Goal: Task Accomplishment & Management: Complete application form

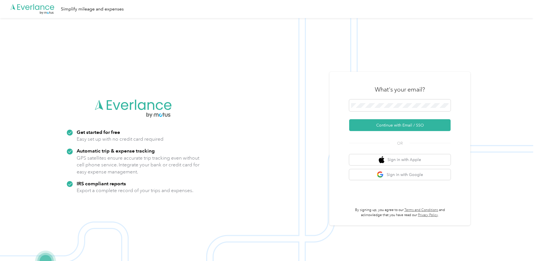
click at [501, 196] on img at bounding box center [267, 148] width 534 height 261
click at [397, 126] on button "Continue with Email / SSO" at bounding box center [400, 125] width 102 height 12
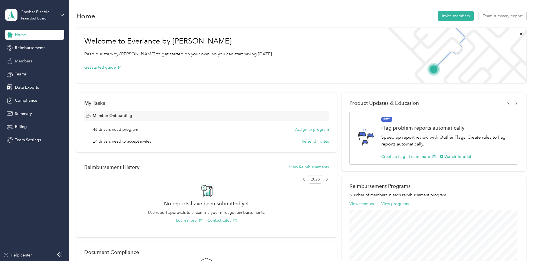
click at [20, 60] on span "Members" at bounding box center [23, 61] width 17 height 6
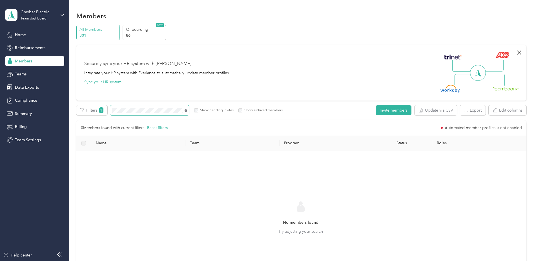
click at [186, 110] on icon at bounding box center [186, 110] width 3 height 3
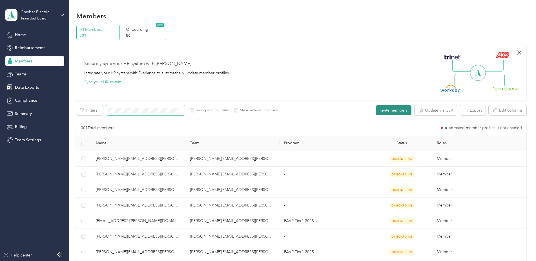
click at [392, 108] on button "Invite members" at bounding box center [394, 110] width 36 height 10
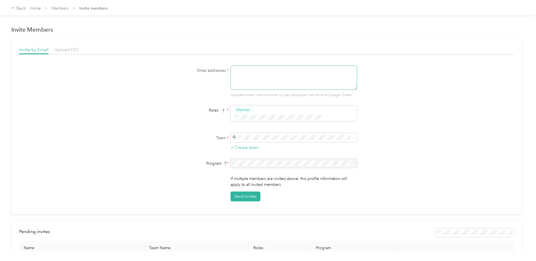
click at [238, 72] on textarea at bounding box center [294, 77] width 127 height 24
type textarea "[PERSON_NAME][EMAIL_ADDRESS][PERSON_NAME][DOMAIN_NAME]"
click at [250, 122] on li "Member" at bounding box center [293, 120] width 127 height 11
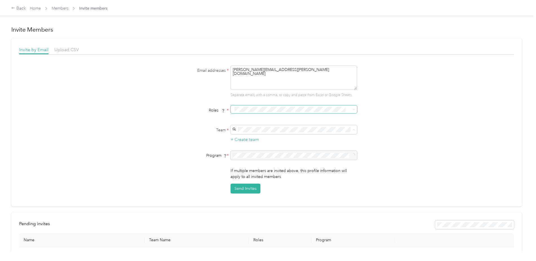
click at [266, 157] on span "[PERSON_NAME][EMAIL_ADDRESS][PERSON_NAME][DOMAIN_NAME]" at bounding box center [282, 159] width 96 height 11
click at [351, 108] on span at bounding box center [353, 109] width 5 height 4
click at [243, 117] on span "Member" at bounding box center [245, 119] width 14 height 5
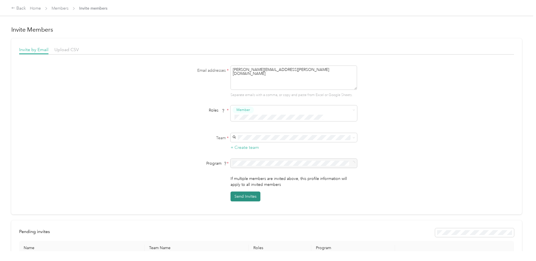
click at [245, 191] on button "Send Invites" at bounding box center [246, 196] width 30 height 10
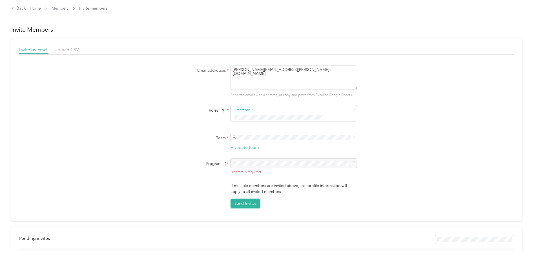
click at [345, 159] on div at bounding box center [294, 163] width 127 height 9
click at [266, 159] on div at bounding box center [294, 163] width 127 height 9
click at [268, 159] on div at bounding box center [294, 163] width 127 height 9
click at [263, 159] on div at bounding box center [294, 163] width 127 height 9
click at [250, 109] on button "Member" at bounding box center [243, 109] width 21 height 7
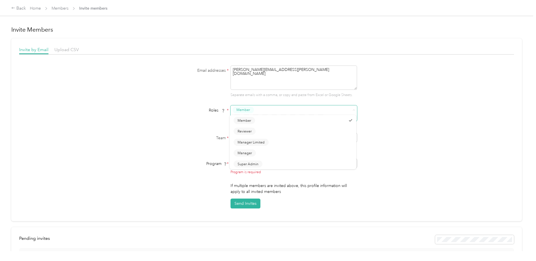
click at [245, 108] on span "Member" at bounding box center [244, 109] width 14 height 5
click at [348, 118] on div at bounding box center [349, 118] width 6 height 3
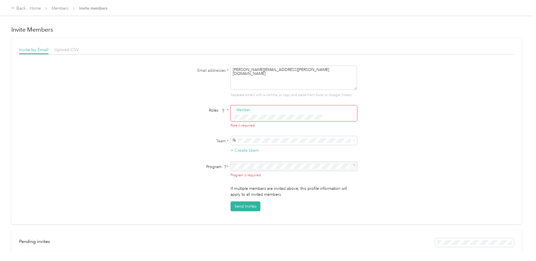
click at [241, 122] on button "Member" at bounding box center [244, 120] width 21 height 7
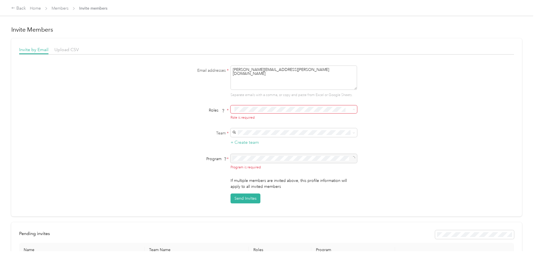
click at [244, 121] on li "Member" at bounding box center [293, 119] width 127 height 11
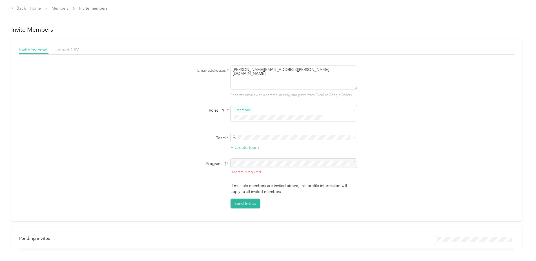
click at [385, 145] on div "Email addresses * [PERSON_NAME][EMAIL_ADDRESS][PERSON_NAME][DOMAIN_NAME] Separa…" at bounding box center [266, 136] width 495 height 143
click at [351, 159] on div at bounding box center [294, 163] width 127 height 9
click at [21, 8] on div "Back" at bounding box center [18, 8] width 15 height 7
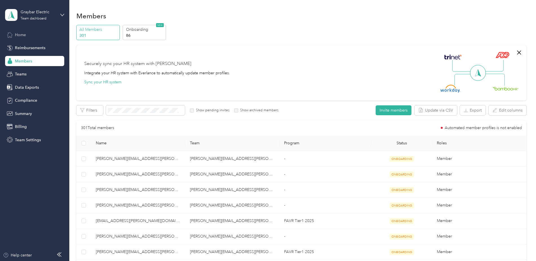
click at [23, 32] on span "Home" at bounding box center [20, 35] width 11 height 6
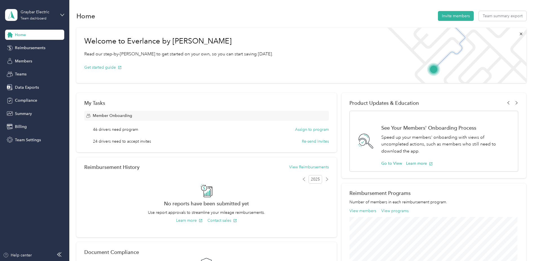
click at [464, 152] on p "Speed up your members' onboarding with views of uncompleted actions, such as me…" at bounding box center [447, 144] width 131 height 21
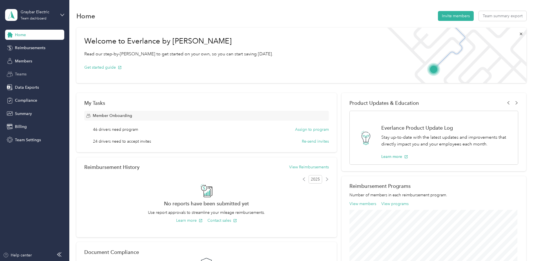
click at [21, 74] on span "Teams" at bounding box center [21, 74] width 12 height 6
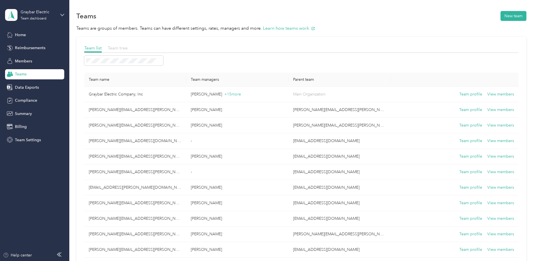
click at [120, 46] on span "Team tree" at bounding box center [118, 47] width 20 height 5
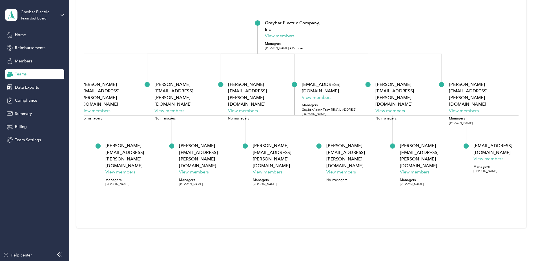
scroll to position [94, 0]
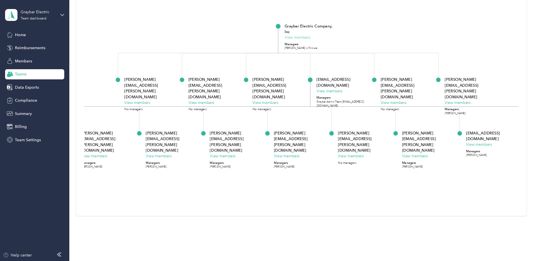
click at [296, 35] on button "View members" at bounding box center [298, 38] width 26 height 6
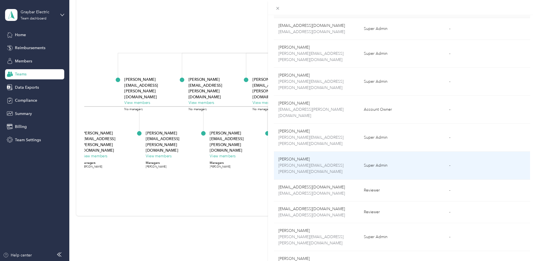
scroll to position [32, 0]
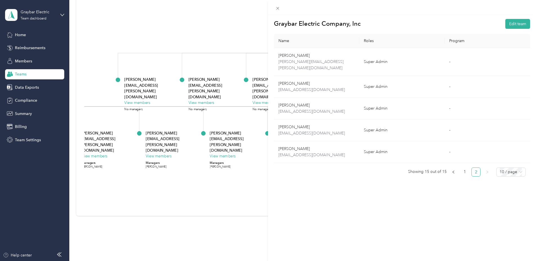
scroll to position [0, 0]
click at [462, 168] on link "1" at bounding box center [465, 172] width 8 height 8
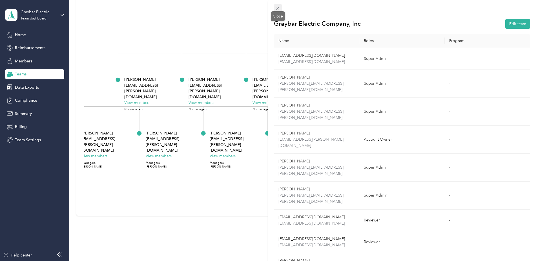
click at [281, 7] on span at bounding box center [278, 8] width 8 height 8
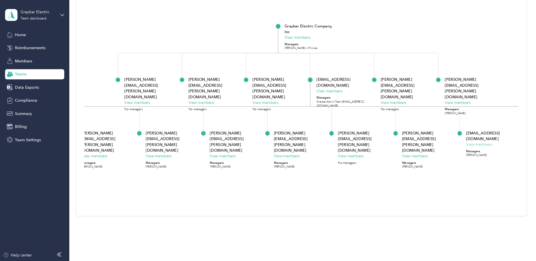
click at [476, 142] on button "View members" at bounding box center [480, 145] width 26 height 6
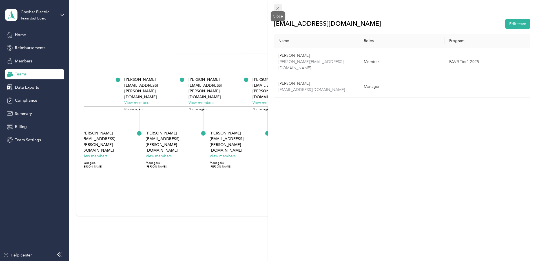
click at [278, 8] on icon at bounding box center [278, 8] width 3 height 3
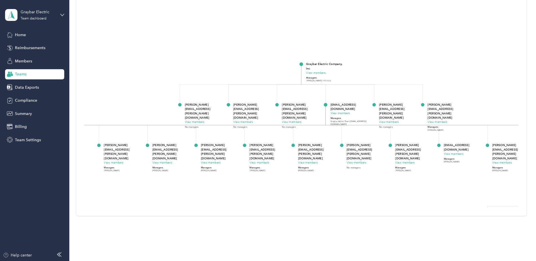
click at [17, 71] on div "Teams" at bounding box center [34, 74] width 59 height 10
click at [23, 34] on span "Home" at bounding box center [20, 35] width 11 height 6
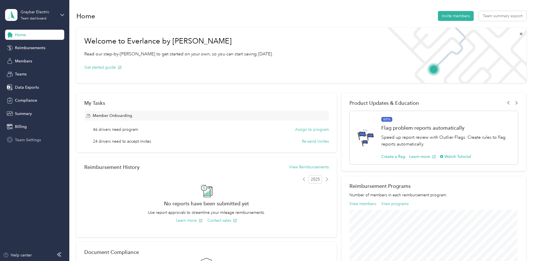
click at [24, 138] on span "Team Settings" at bounding box center [28, 140] width 26 height 6
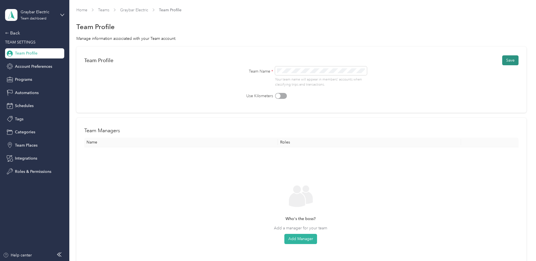
click at [508, 60] on button "Save" at bounding box center [511, 60] width 16 height 10
click at [170, 11] on span "Team Profile" at bounding box center [173, 10] width 23 height 6
click at [133, 10] on link "[PERSON_NAME]" at bounding box center [135, 10] width 31 height 5
click at [103, 11] on link "Teams" at bounding box center [103, 10] width 11 height 5
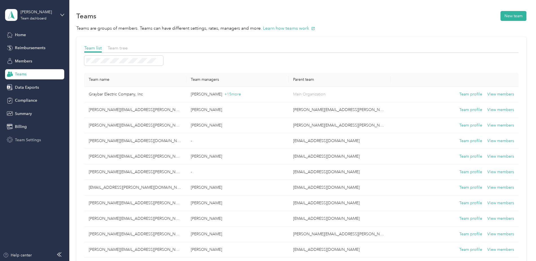
click at [26, 140] on span "Team Settings" at bounding box center [28, 140] width 26 height 6
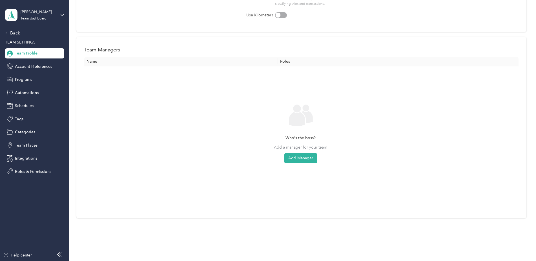
scroll to position [68, 0]
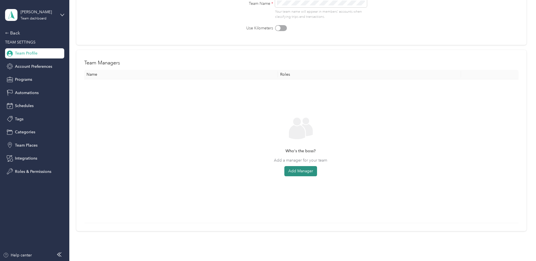
click at [297, 171] on button "Add Manager" at bounding box center [301, 171] width 33 height 10
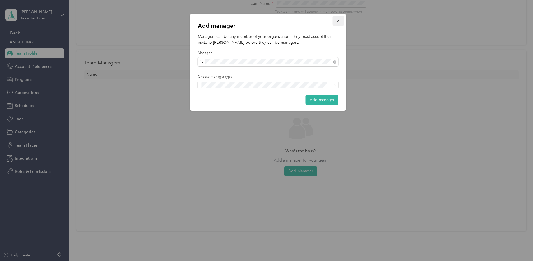
click at [339, 20] on icon "button" at bounding box center [338, 21] width 2 height 2
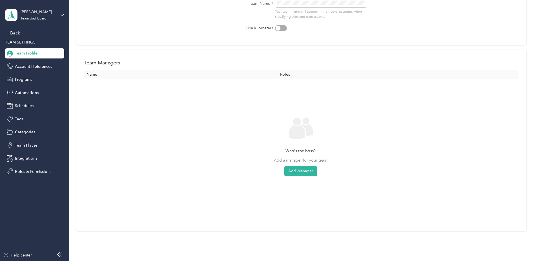
click at [130, 170] on div "Who's the boss? Add a manager for your team Add Manager" at bounding box center [301, 151] width 424 height 134
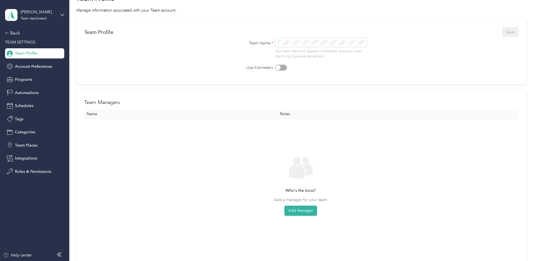
scroll to position [0, 0]
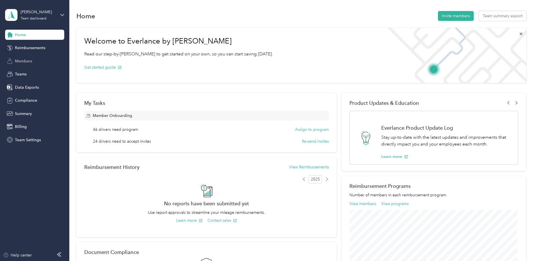
click at [19, 60] on span "Members" at bounding box center [23, 61] width 17 height 6
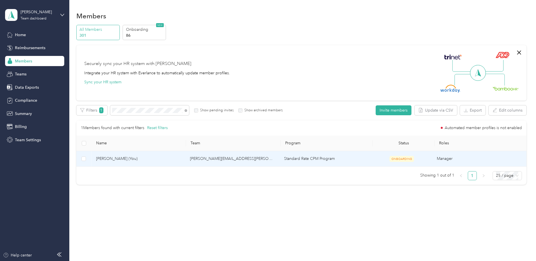
click at [116, 155] on span "Michael Blankenship (You)" at bounding box center [138, 158] width 85 height 6
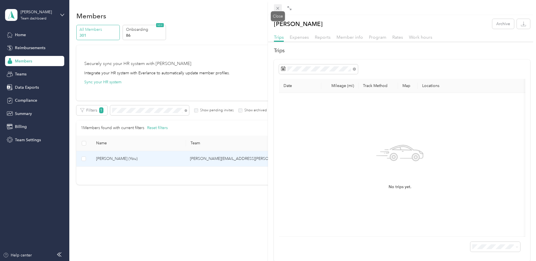
click at [279, 8] on icon at bounding box center [278, 8] width 5 height 5
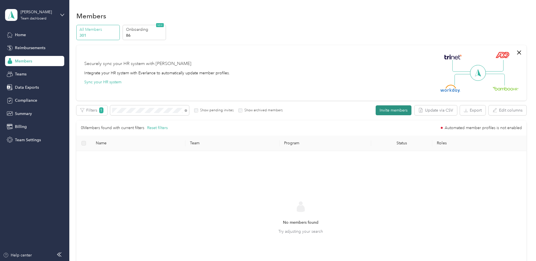
click at [389, 107] on button "Invite members" at bounding box center [394, 110] width 36 height 10
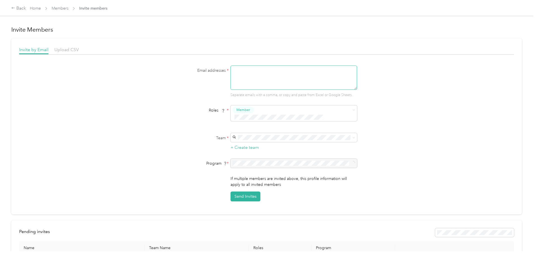
click at [237, 74] on textarea at bounding box center [294, 77] width 127 height 24
type textarea "john.woodwrd@graybar.com"
type button "2367932af82246a98c1b1502f22b7d52"
click at [251, 121] on button "Member" at bounding box center [244, 120] width 21 height 7
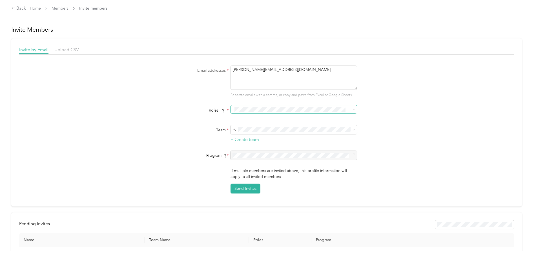
click at [352, 109] on span at bounding box center [353, 109] width 5 height 4
click at [245, 118] on span "Member" at bounding box center [245, 119] width 14 height 5
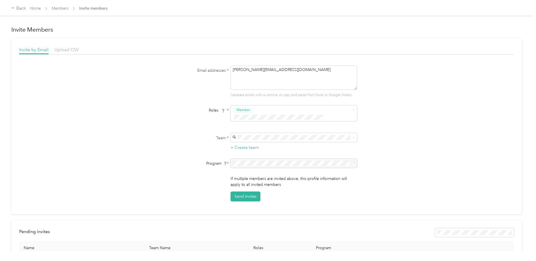
click at [280, 150] on p "[PERSON_NAME]" at bounding box center [293, 153] width 119 height 6
click at [239, 144] on button "+ Create team" at bounding box center [245, 147] width 28 height 7
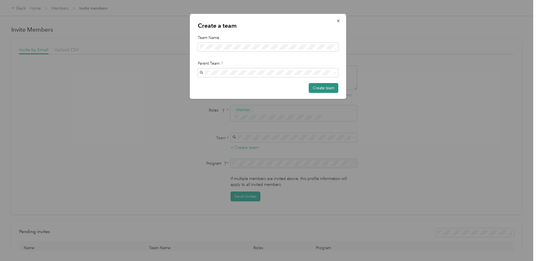
click at [321, 89] on button "Create team" at bounding box center [324, 88] width 30 height 10
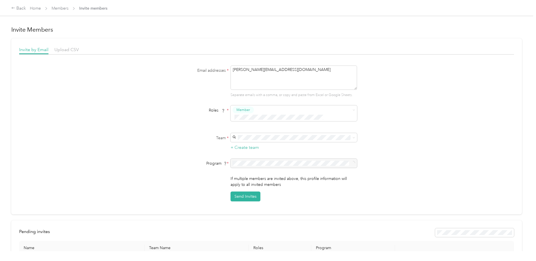
click at [354, 159] on div at bounding box center [294, 163] width 127 height 9
click at [272, 159] on div at bounding box center [294, 163] width 127 height 9
click at [290, 70] on textarea "john.woodwrd@graybar.com" at bounding box center [294, 77] width 127 height 24
click at [300, 80] on textarea "john.woodwrd@graybar.com, sean.guthrie@graybar.com" at bounding box center [294, 77] width 127 height 24
click at [274, 159] on div at bounding box center [294, 163] width 127 height 9
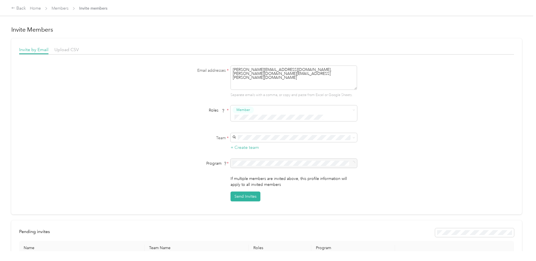
click at [263, 159] on div at bounding box center [294, 163] width 127 height 9
click at [353, 159] on div at bounding box center [294, 163] width 127 height 9
click at [334, 70] on textarea "john.woodwrd@graybar.com, sean.guthrie@graybar.com" at bounding box center [294, 77] width 127 height 24
type textarea "john.woodwrd@graybar.com, sean.guthrie@graybar.com, brett.adams@graybar.com"
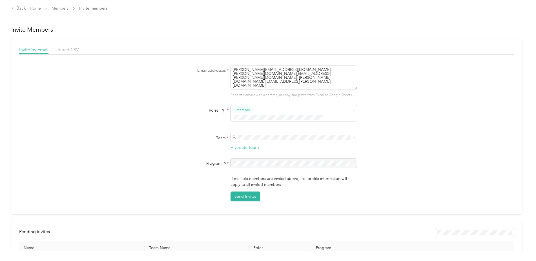
click at [352, 159] on div at bounding box center [294, 163] width 127 height 9
click at [244, 191] on button "Send Invites" at bounding box center [246, 196] width 30 height 10
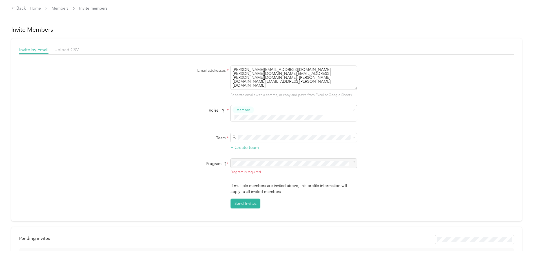
click at [263, 159] on div at bounding box center [294, 163] width 127 height 9
click at [249, 159] on div at bounding box center [294, 163] width 127 height 9
drag, startPoint x: 249, startPoint y: 157, endPoint x: 298, endPoint y: 161, distance: 50.1
click at [298, 161] on div "Program is required" at bounding box center [294, 167] width 127 height 16
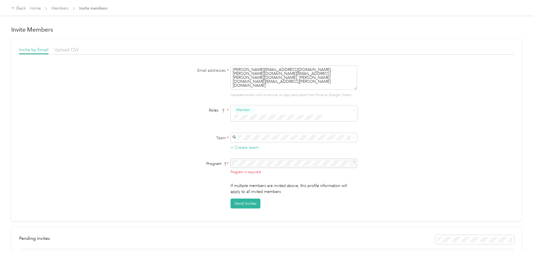
click at [283, 159] on div at bounding box center [294, 163] width 127 height 9
click at [350, 159] on div at bounding box center [294, 163] width 127 height 9
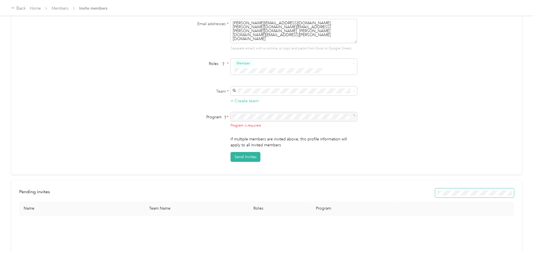
scroll to position [56, 0]
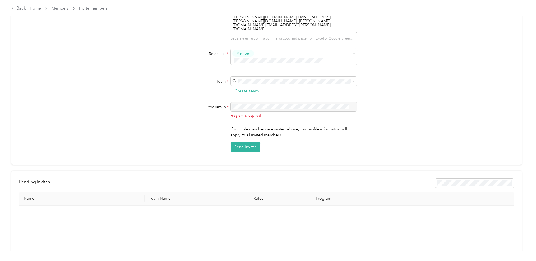
click at [386, 170] on div "Pending invites Re-send all Name Team Name Roles Program No invitations found" at bounding box center [266, 265] width 511 height 190
